Goal: Check status: Check status

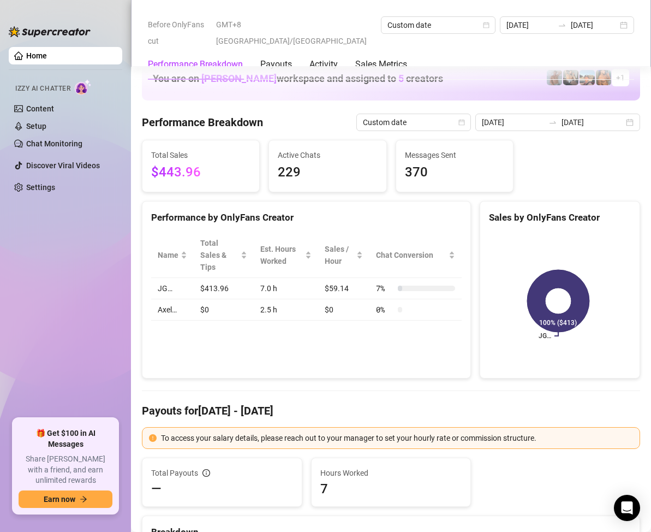
scroll to position [1365, 0]
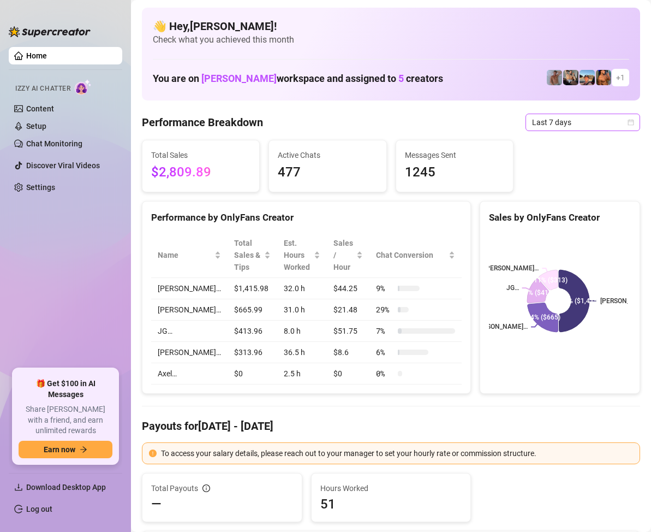
click at [615, 123] on span "Last 7 days" at bounding box center [583, 122] width 102 height 16
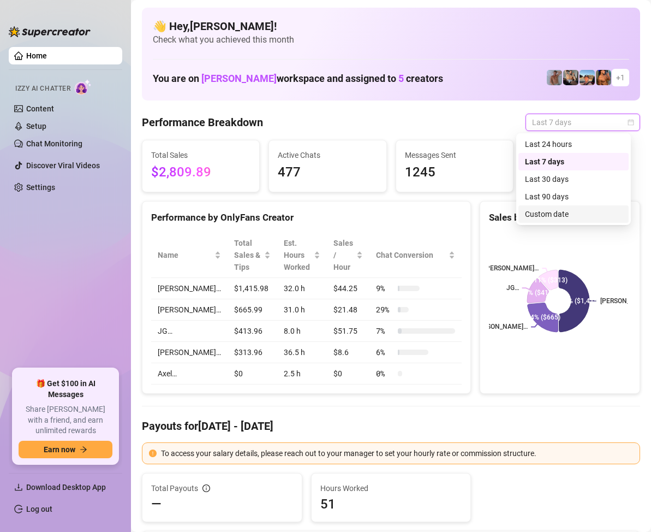
click at [566, 212] on div "Custom date" at bounding box center [573, 214] width 97 height 12
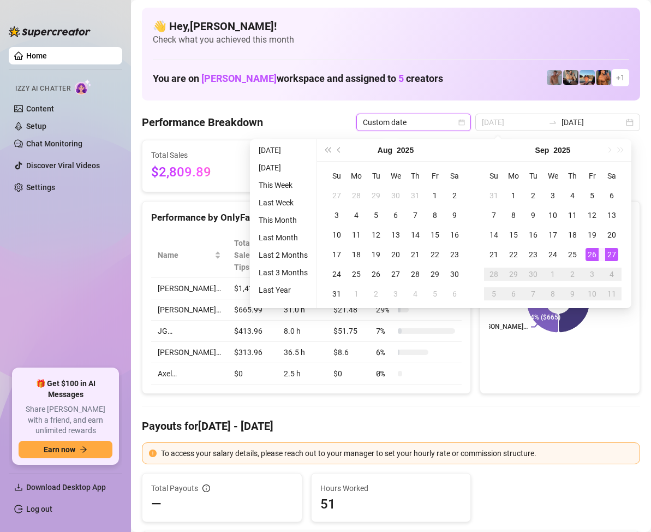
type input "[DATE]"
click at [612, 250] on div "27" at bounding box center [611, 254] width 13 height 13
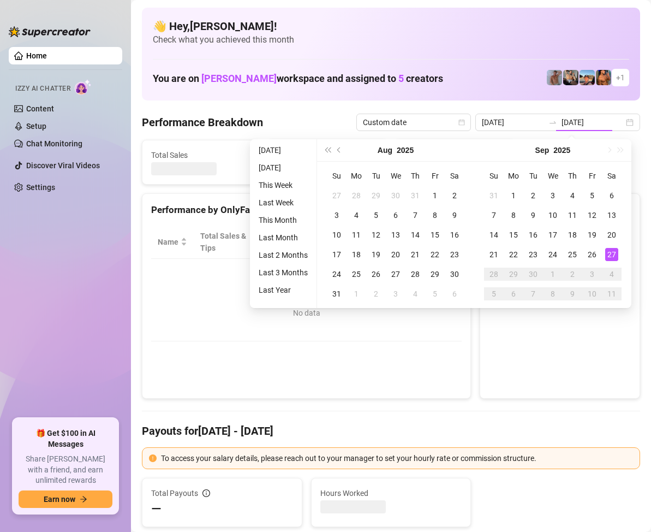
type input "[DATE]"
